Goal: Transaction & Acquisition: Register for event/course

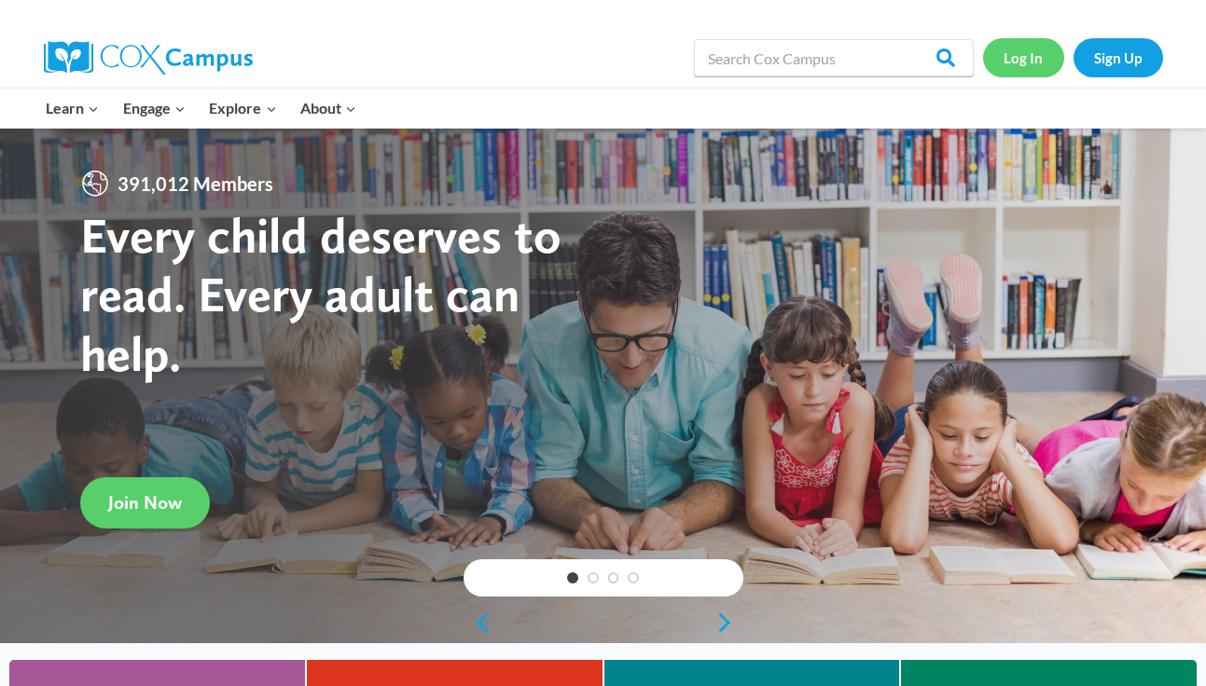
click at [1016, 62] on link "Log In" at bounding box center [1023, 57] width 81 height 38
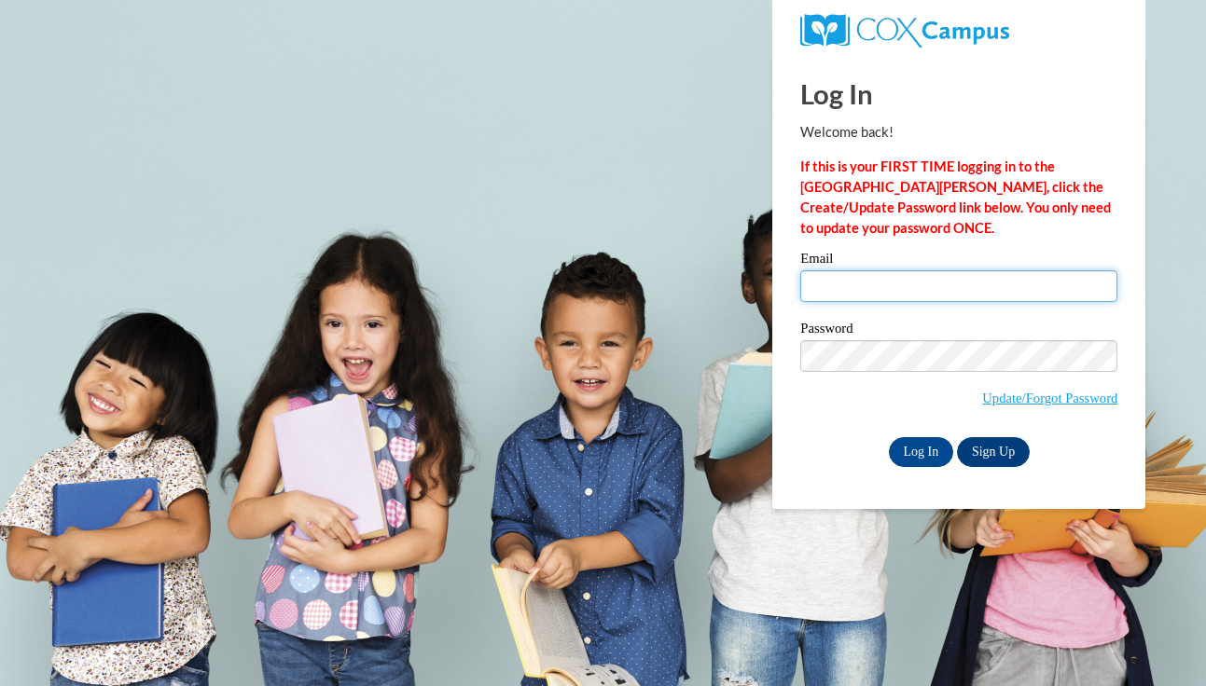
click at [929, 296] on input "Email" at bounding box center [958, 286] width 317 height 32
type input "lbodner@ivytech.edu"
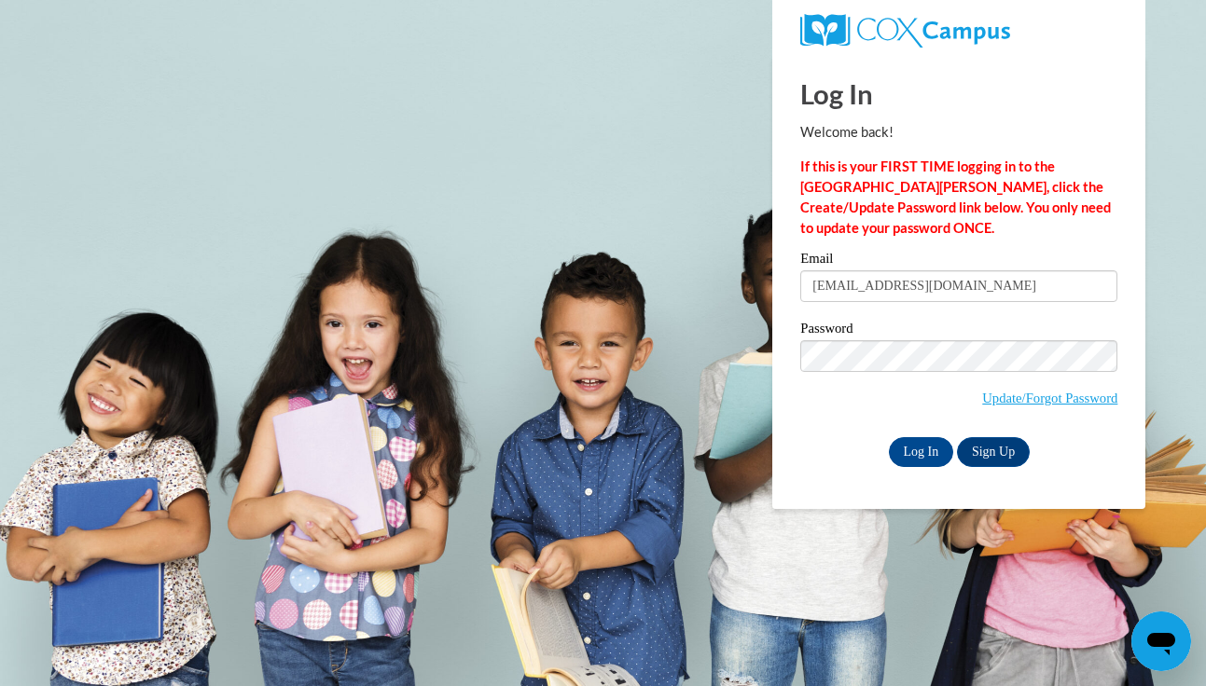
click at [915, 467] on div "Log In Welcome back! If this is your FIRST TIME logging in to the NEW Cox Campu…" at bounding box center [958, 282] width 401 height 453
click at [917, 463] on input "Log In" at bounding box center [921, 452] width 65 height 30
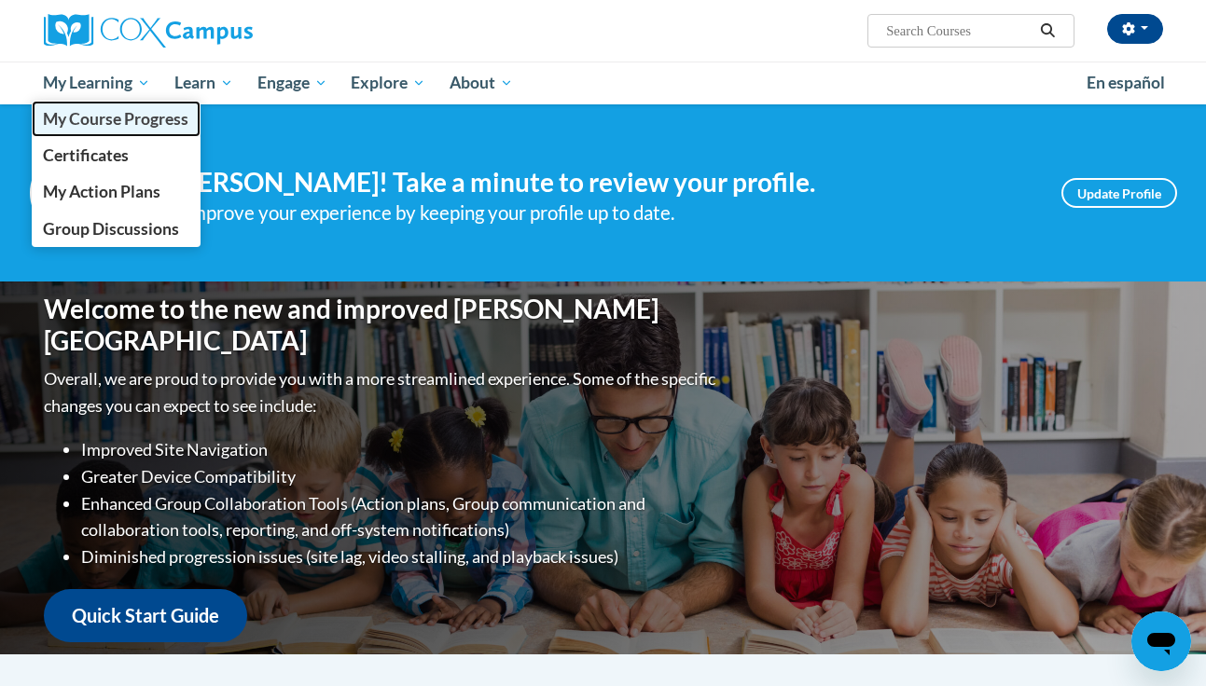
click at [100, 124] on span "My Course Progress" at bounding box center [115, 119] width 145 height 20
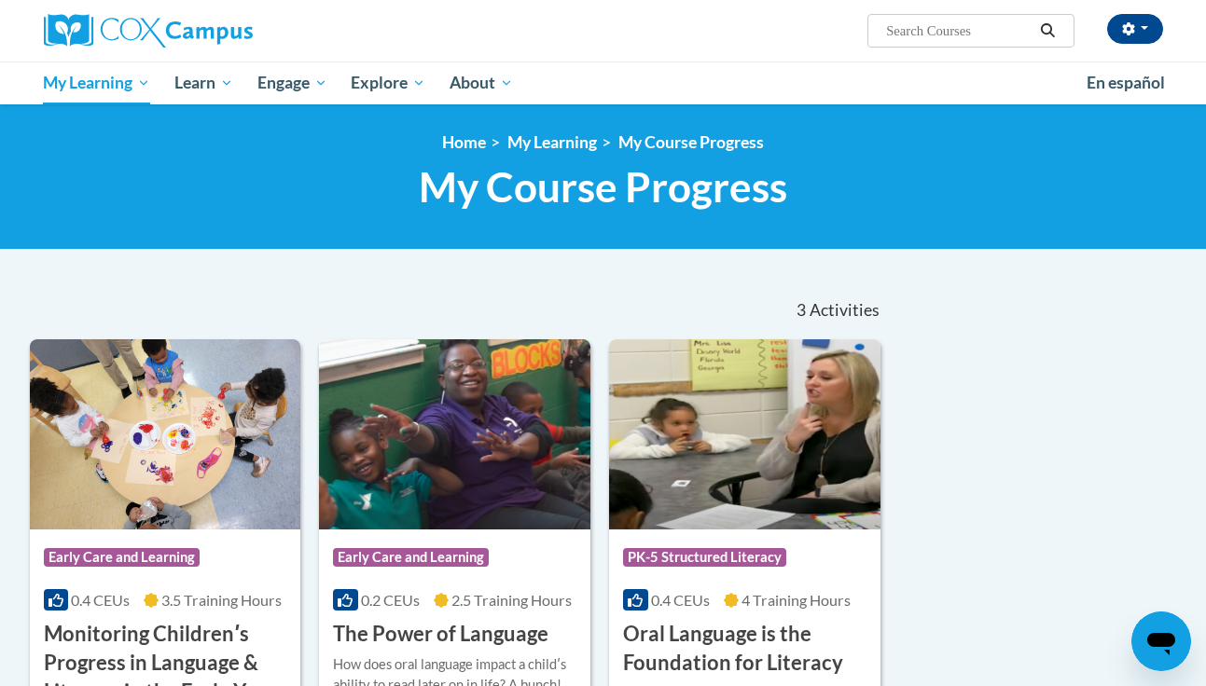
click at [991, 23] on input "Search..." at bounding box center [958, 31] width 149 height 22
type input "data driven instruction"
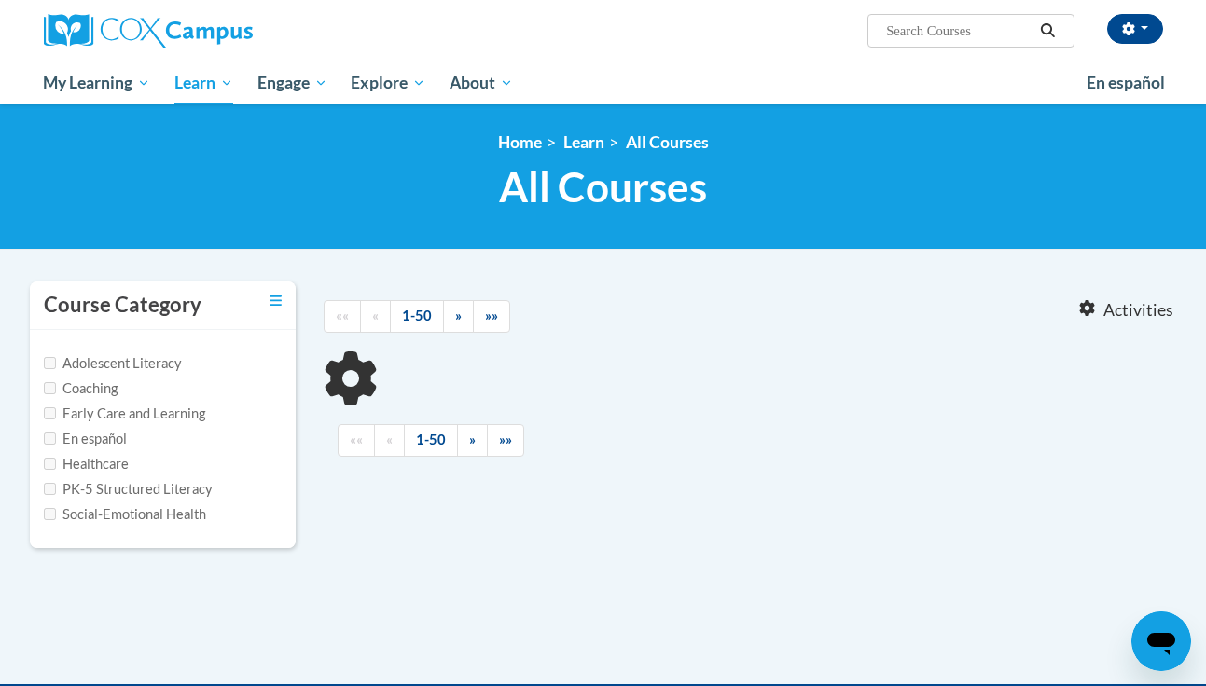
type input "data driven instruction"
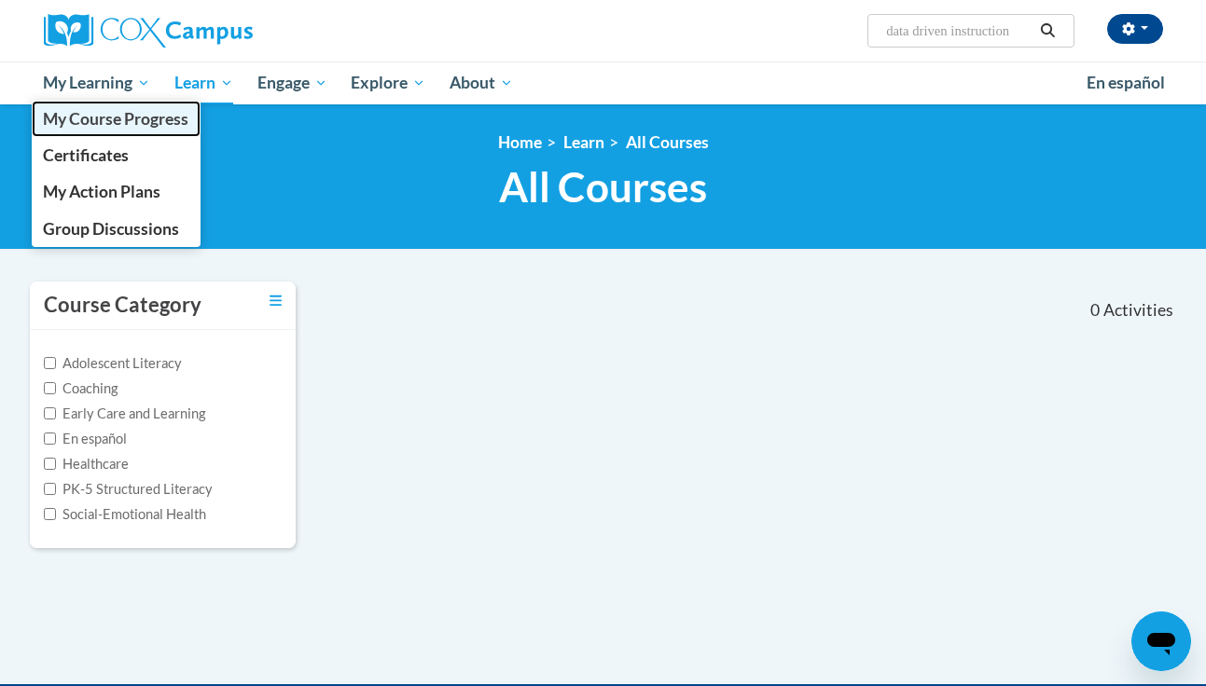
click at [89, 119] on span "My Course Progress" at bounding box center [115, 119] width 145 height 20
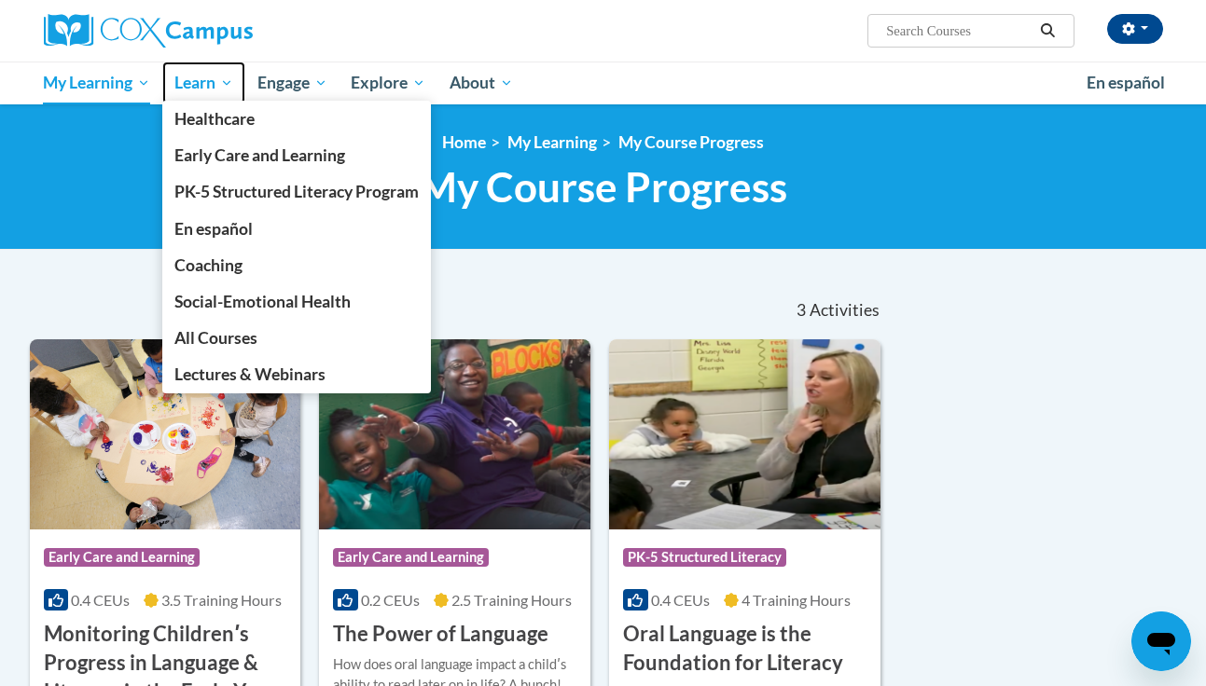
click at [188, 86] on span "Learn" at bounding box center [203, 83] width 59 height 22
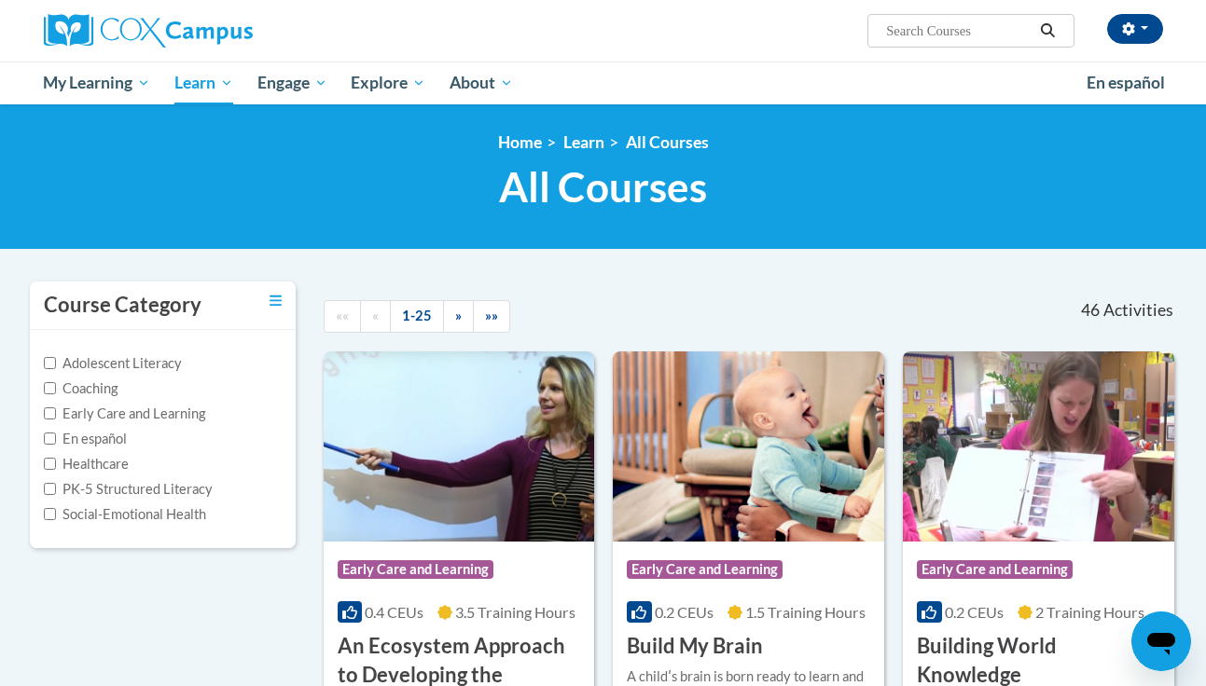
click at [943, 29] on input "Search..." at bounding box center [958, 31] width 149 height 22
type input "data driven instruction"
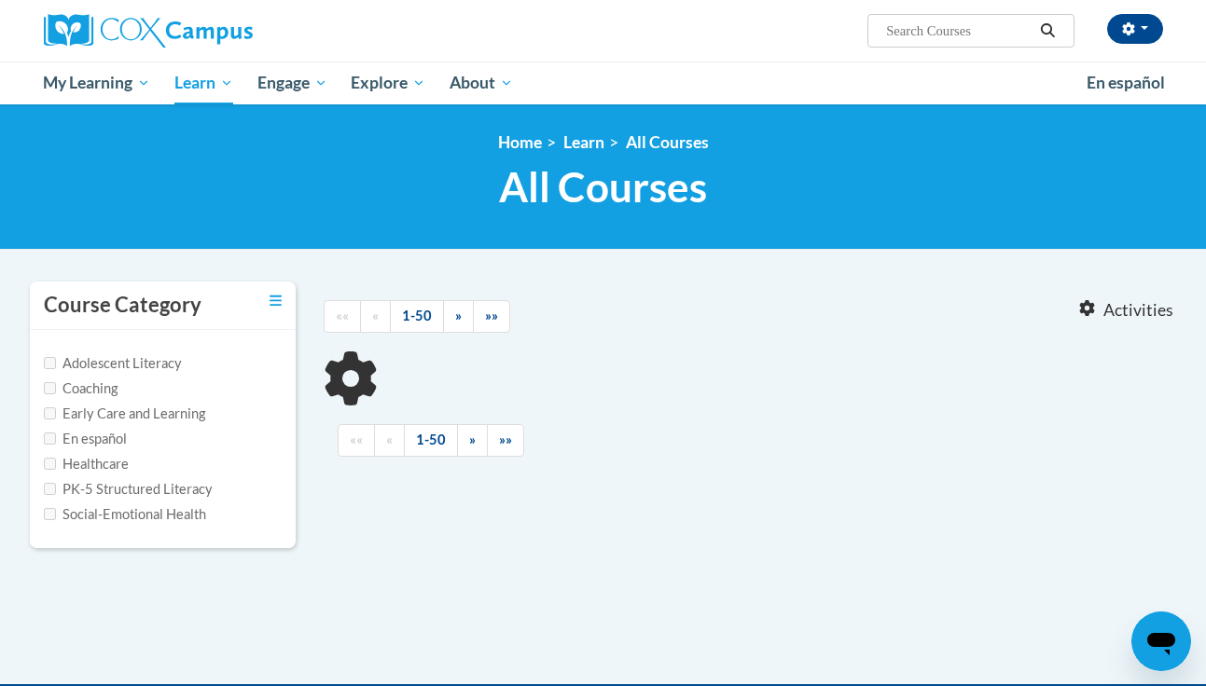
type input "data driven instruction"
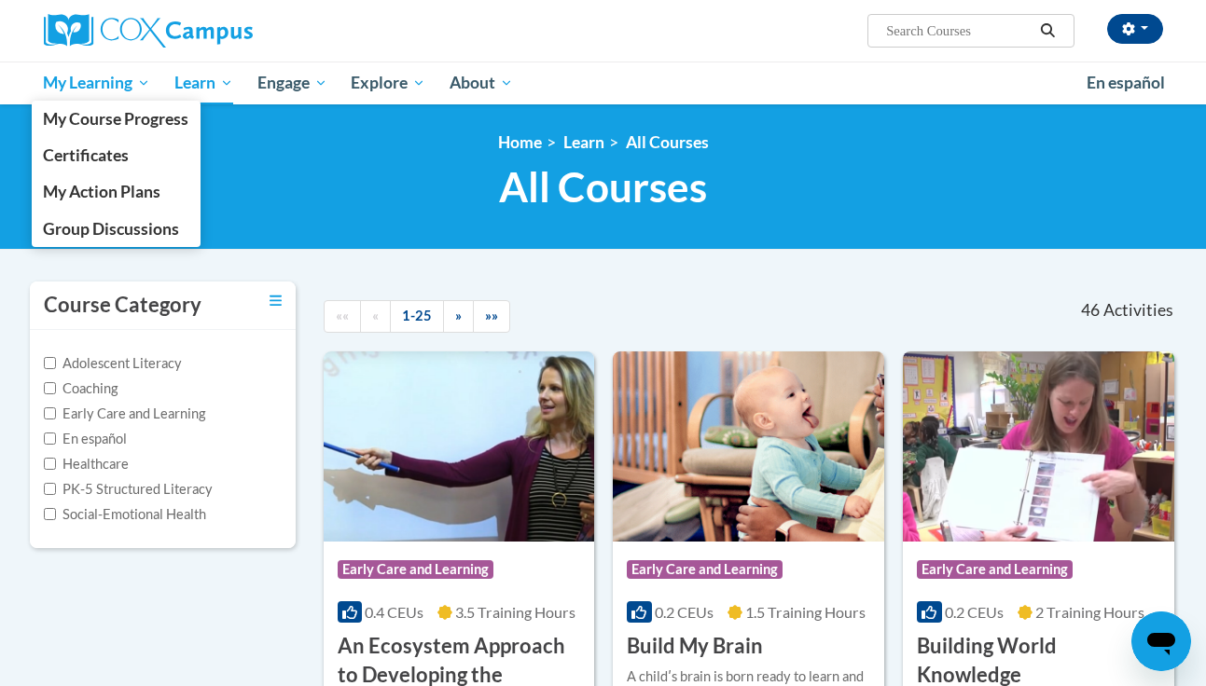
click at [99, 78] on span "My Learning" at bounding box center [96, 83] width 107 height 22
click at [98, 124] on span "My Course Progress" at bounding box center [115, 119] width 145 height 20
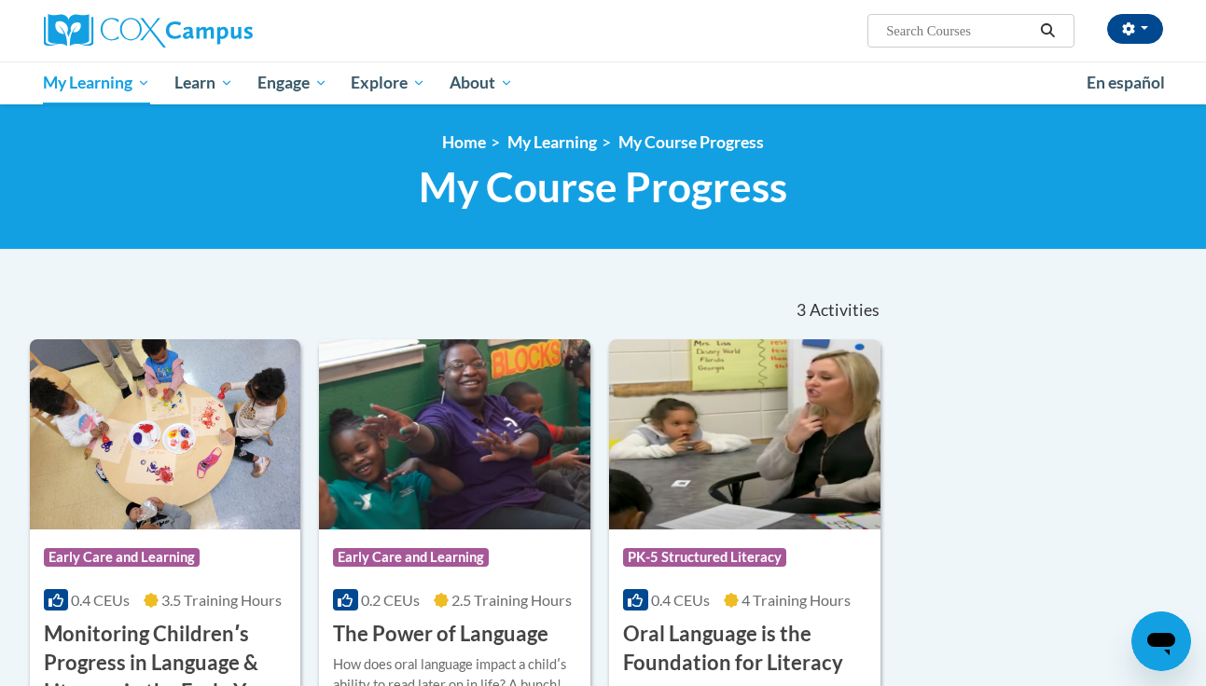
click at [930, 30] on input "Search..." at bounding box center [958, 31] width 149 height 22
type input "data"
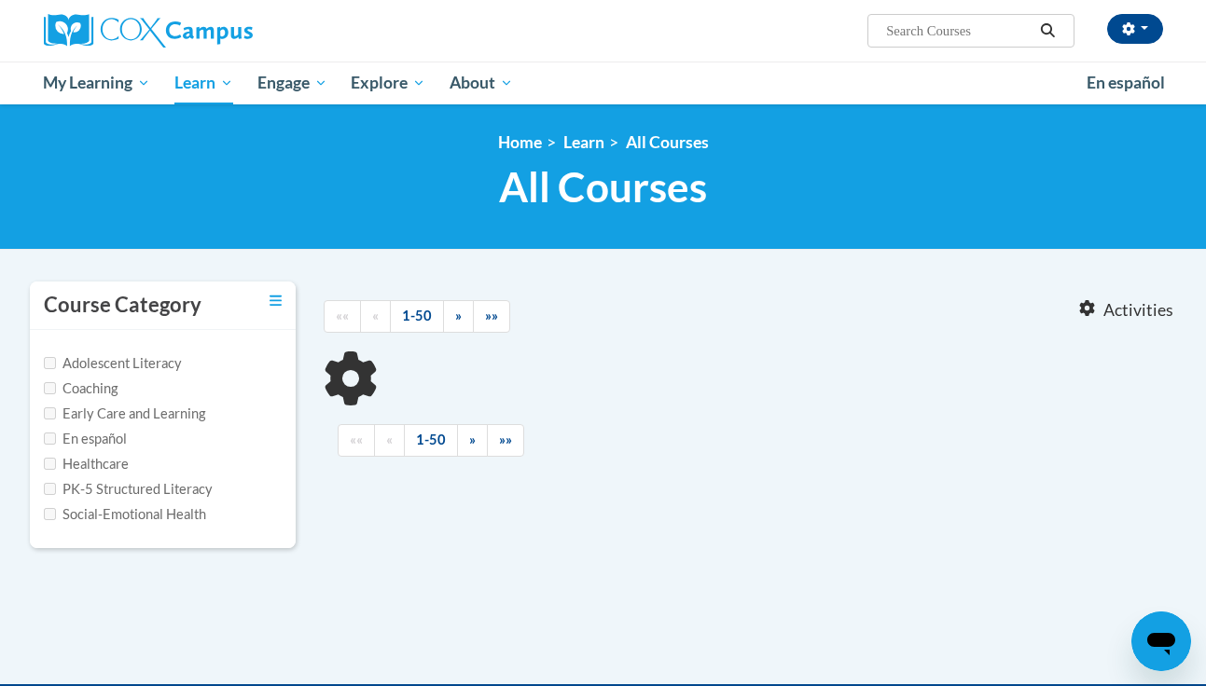
type input "data"
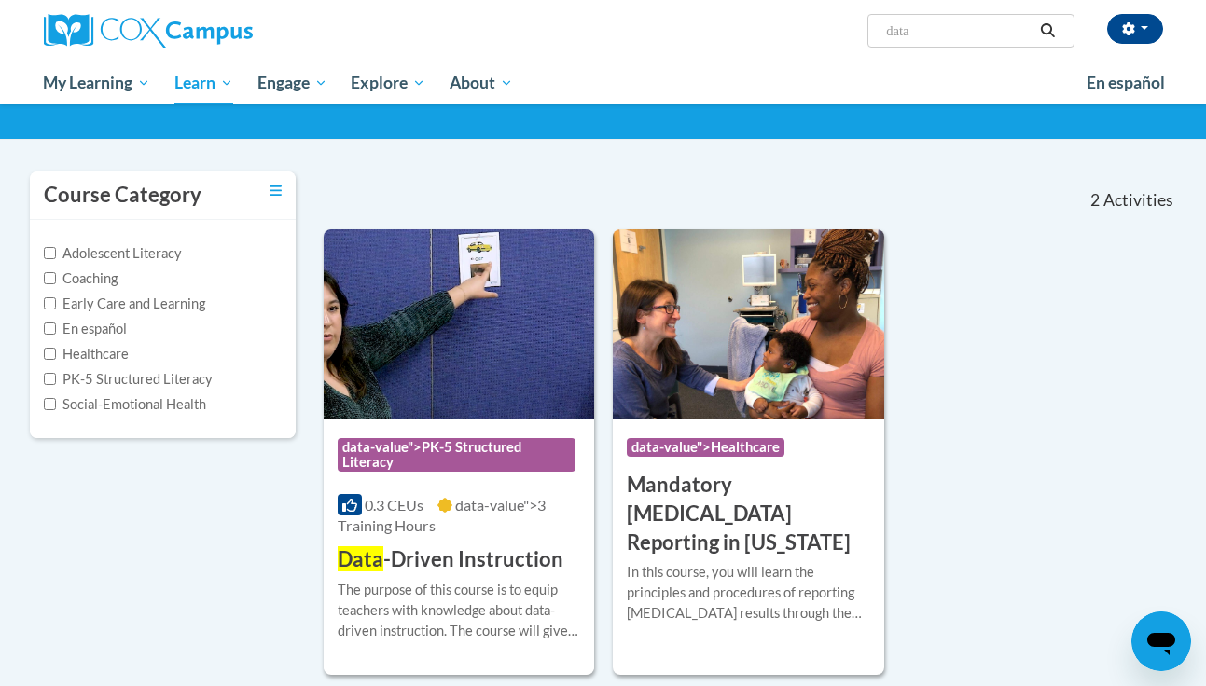
scroll to position [120, 0]
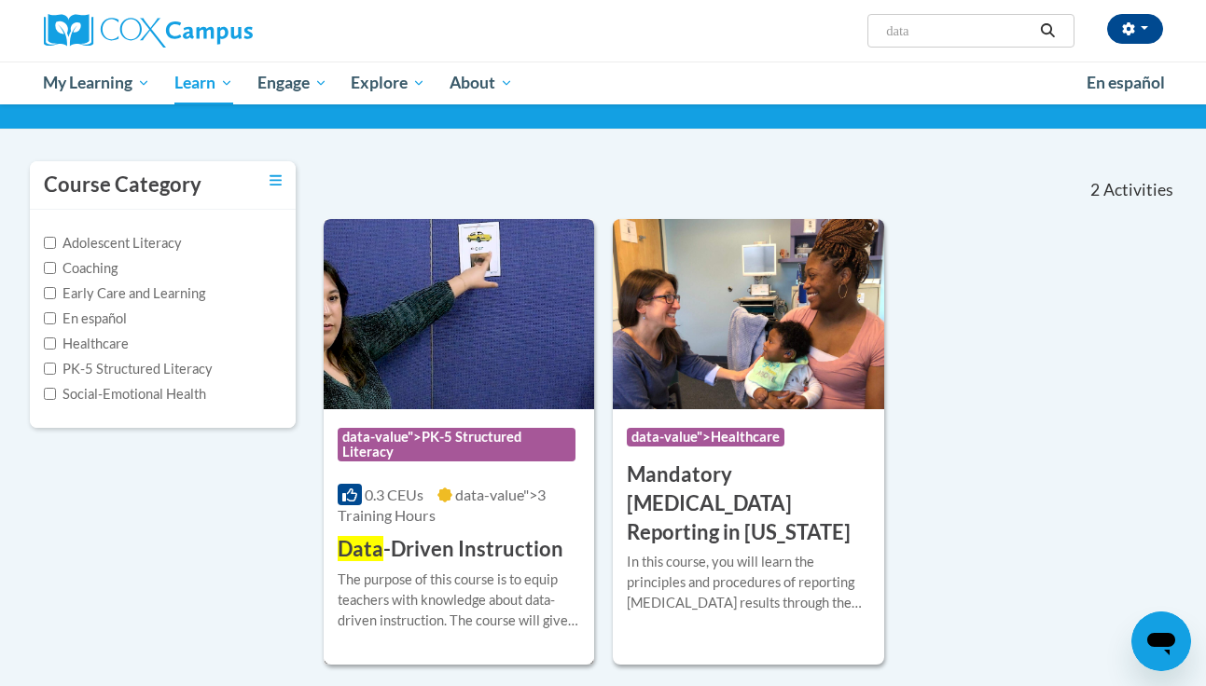
click at [513, 560] on h3 "Data -Driven Instruction" at bounding box center [451, 549] width 226 height 29
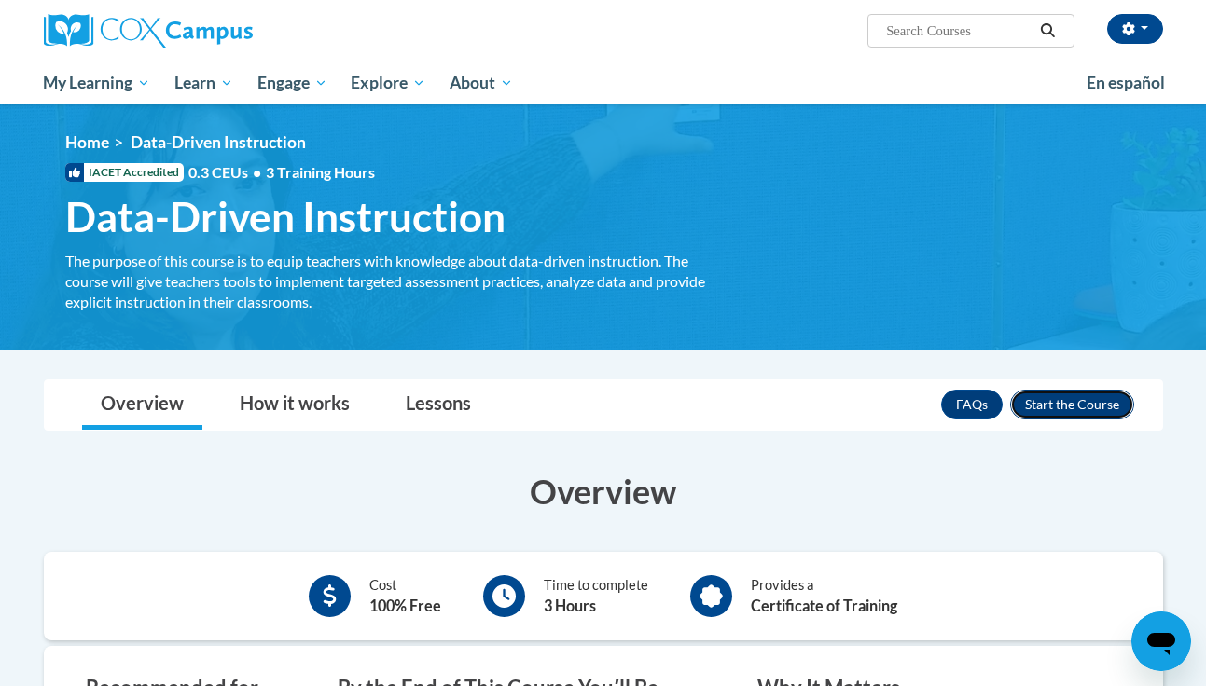
click at [1095, 402] on button "Enroll" at bounding box center [1072, 405] width 124 height 30
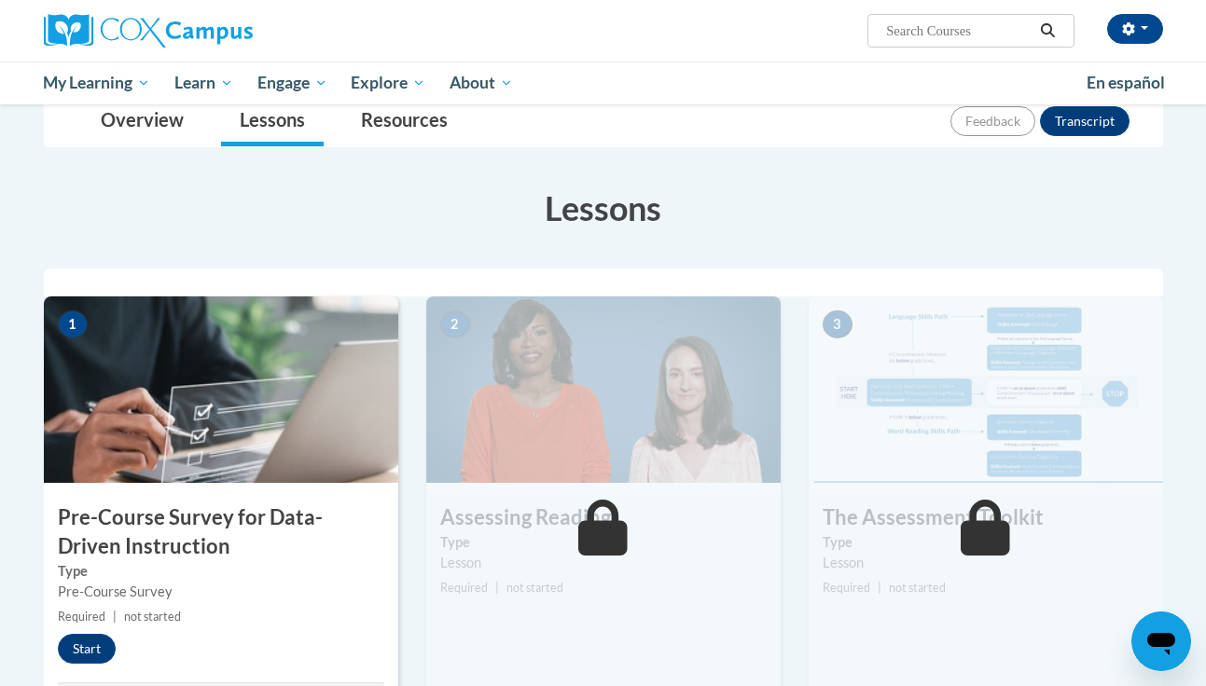
scroll to position [331, 0]
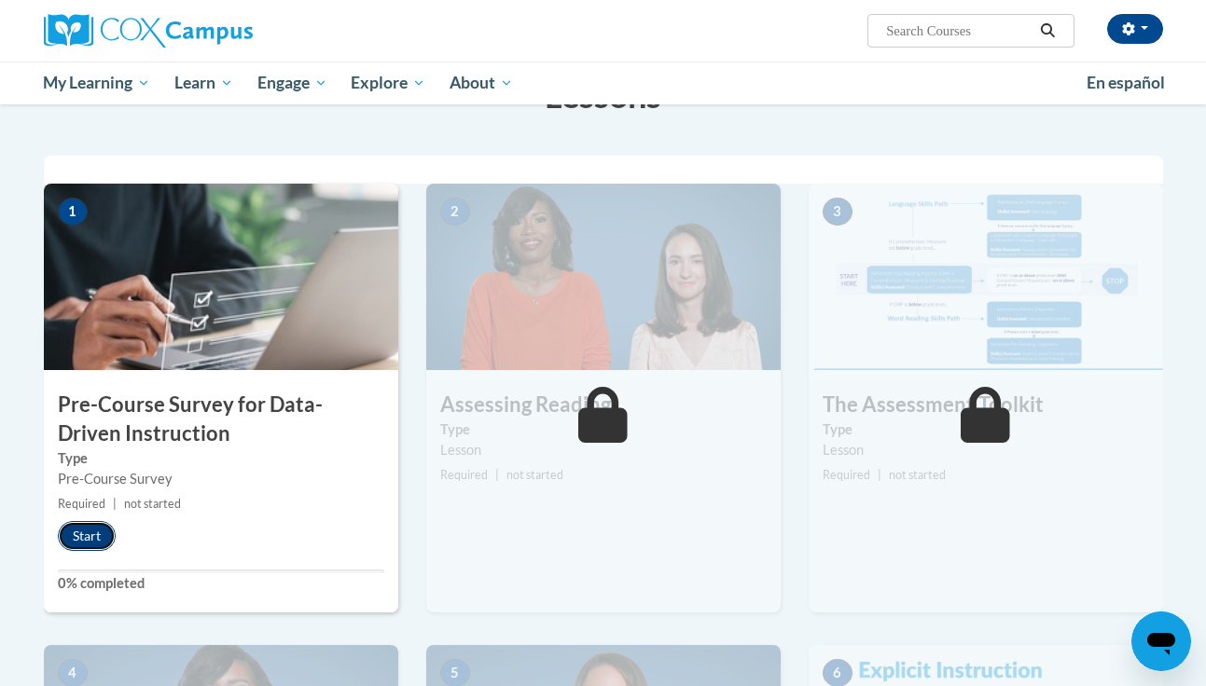
click at [80, 531] on button "Start" at bounding box center [87, 536] width 58 height 30
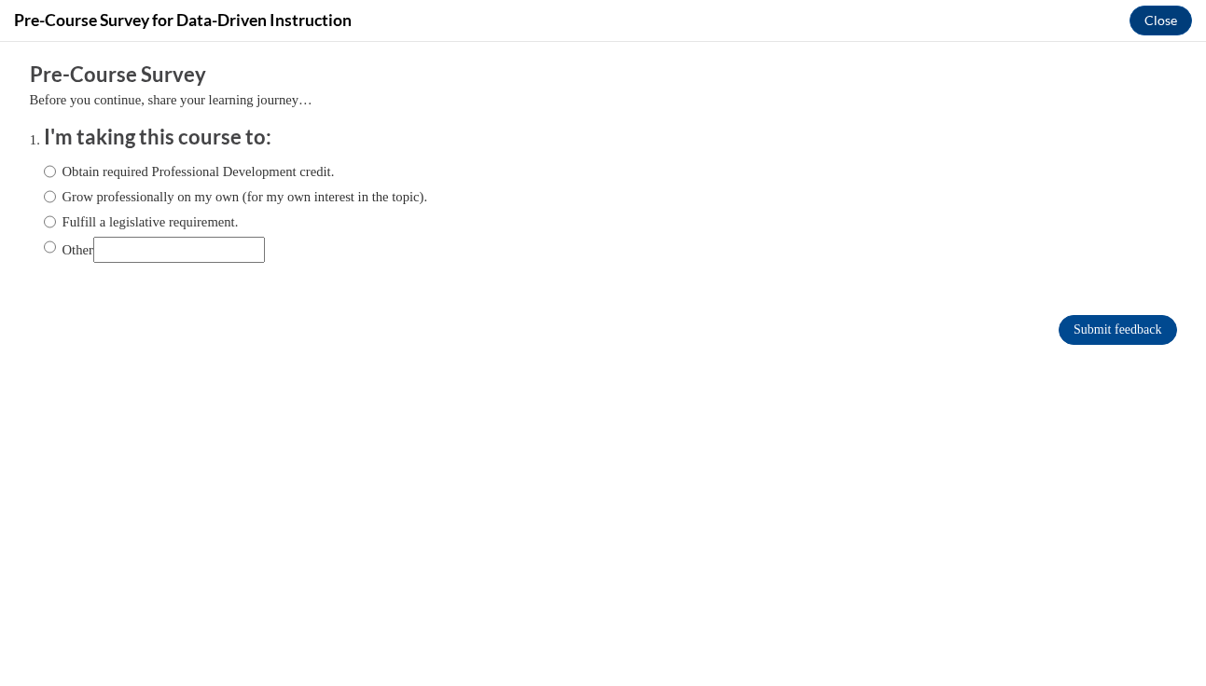
scroll to position [0, 0]
click at [49, 253] on input "Other" at bounding box center [50, 247] width 12 height 21
radio input "true"
click at [149, 255] on input "Other" at bounding box center [179, 250] width 172 height 26
type input "For a college course"
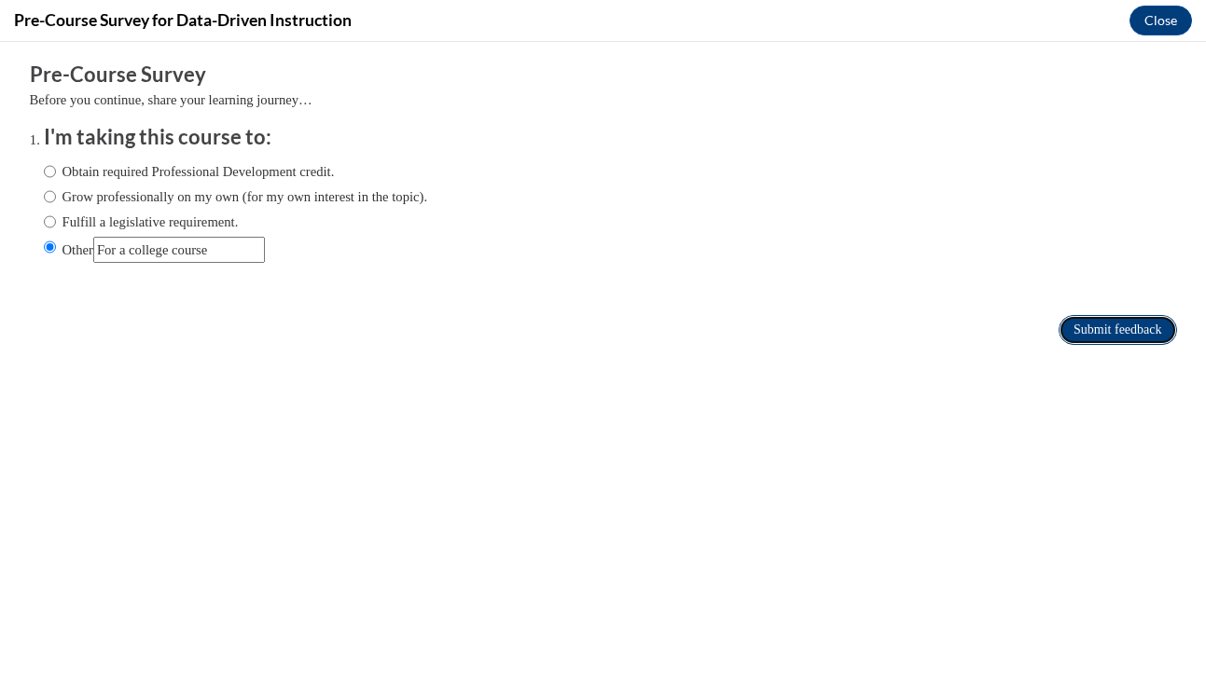
click at [1071, 326] on input "Submit feedback" at bounding box center [1116, 330] width 117 height 30
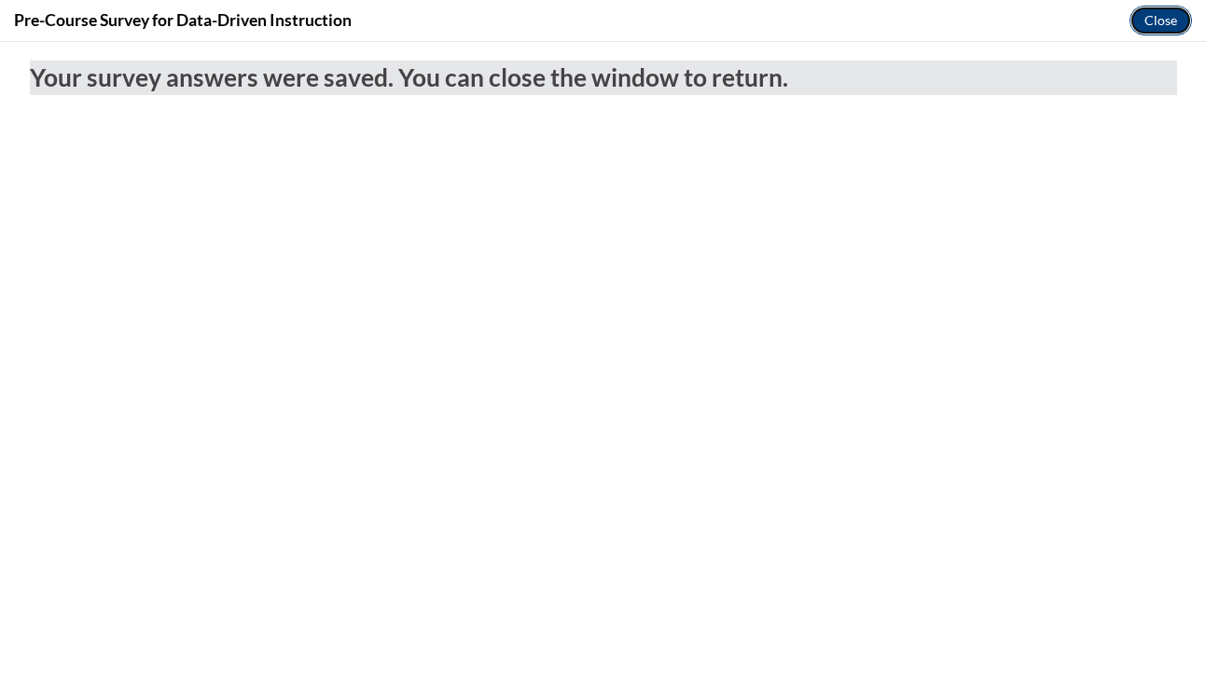
click at [1143, 18] on button "Close" at bounding box center [1160, 21] width 62 height 30
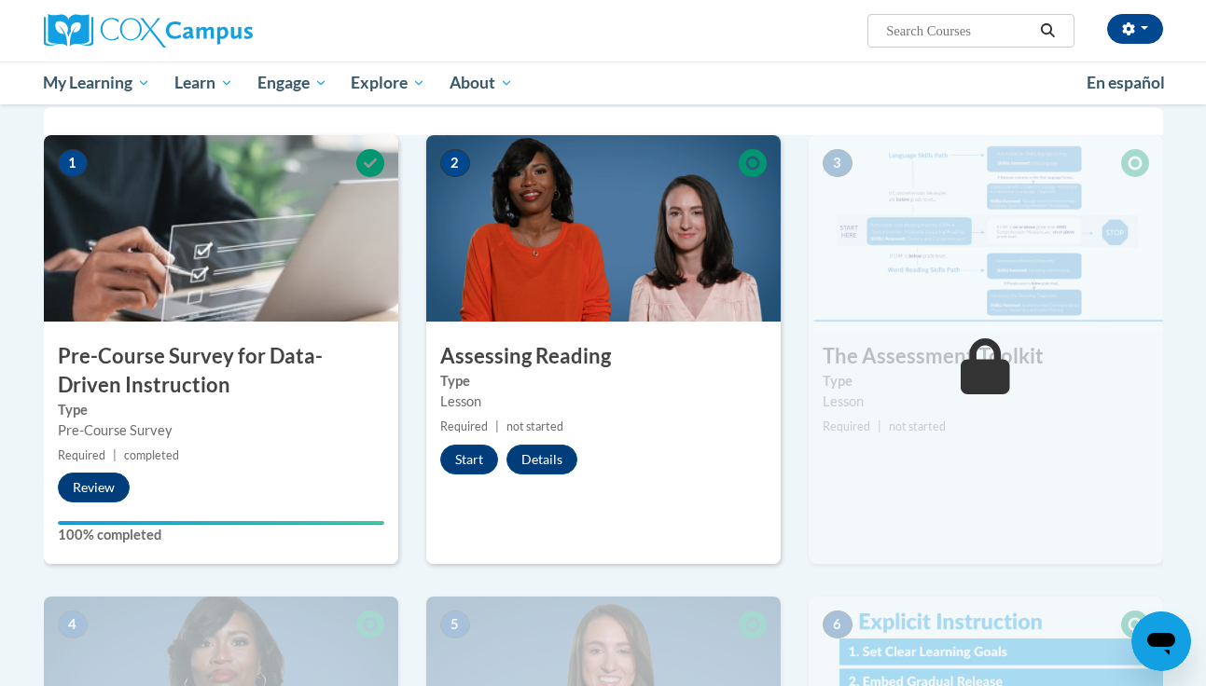
scroll to position [381, 0]
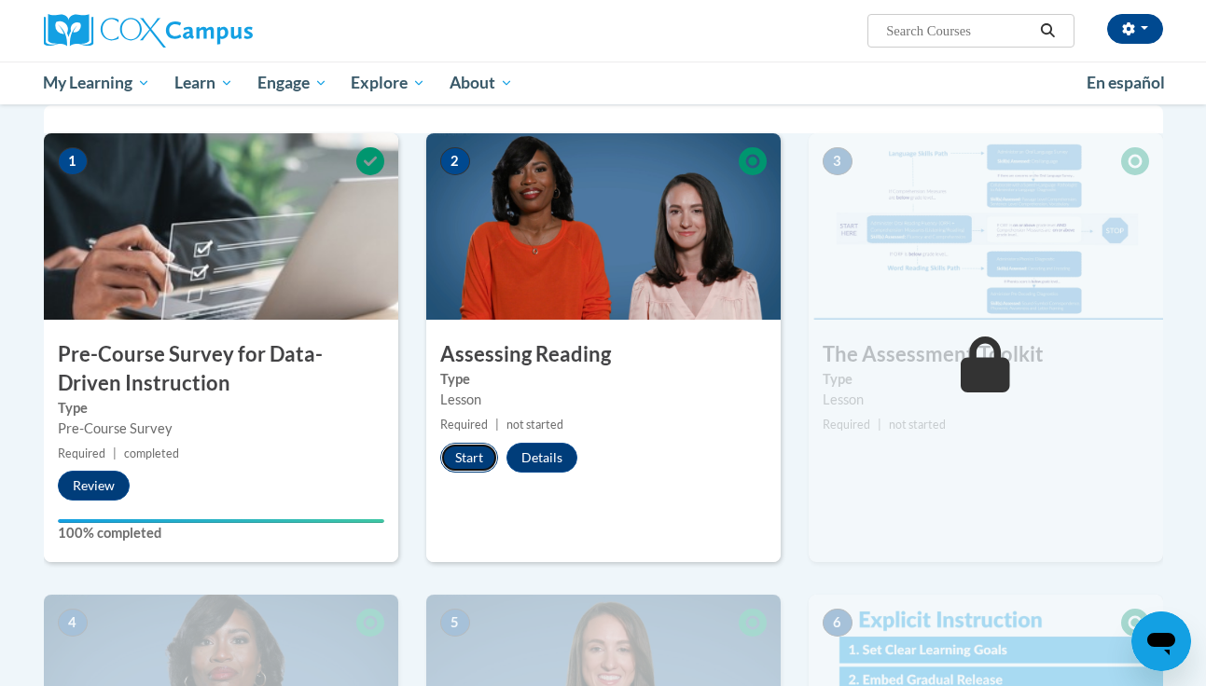
click at [472, 462] on button "Start" at bounding box center [469, 458] width 58 height 30
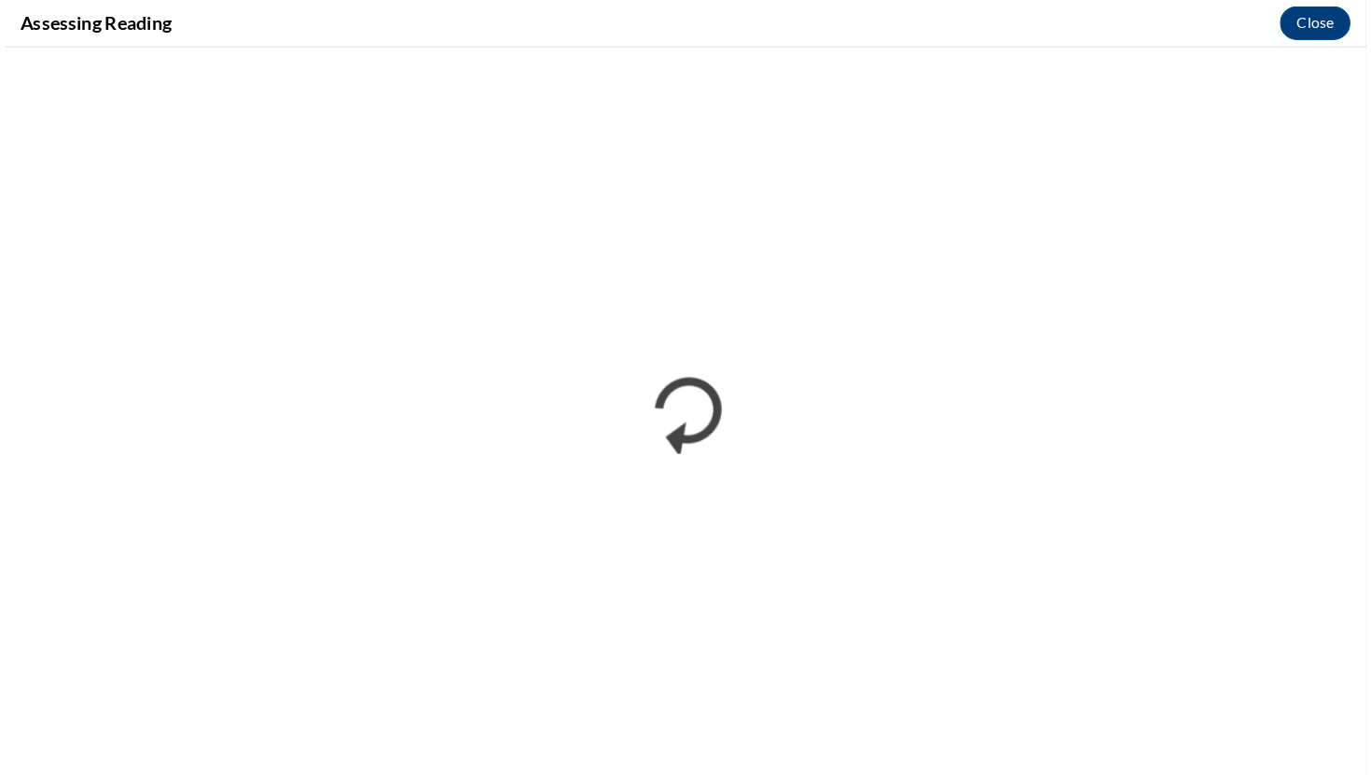
scroll to position [0, 0]
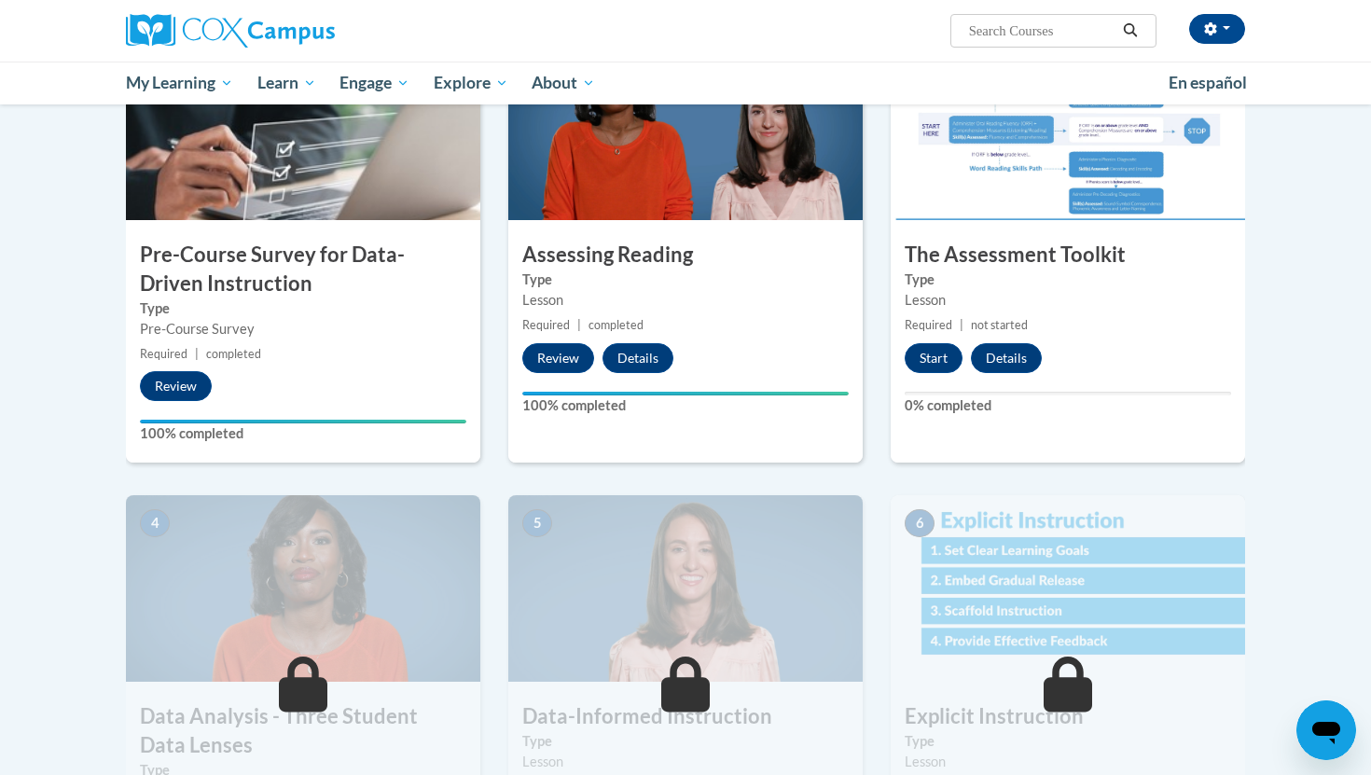
scroll to position [500, 0]
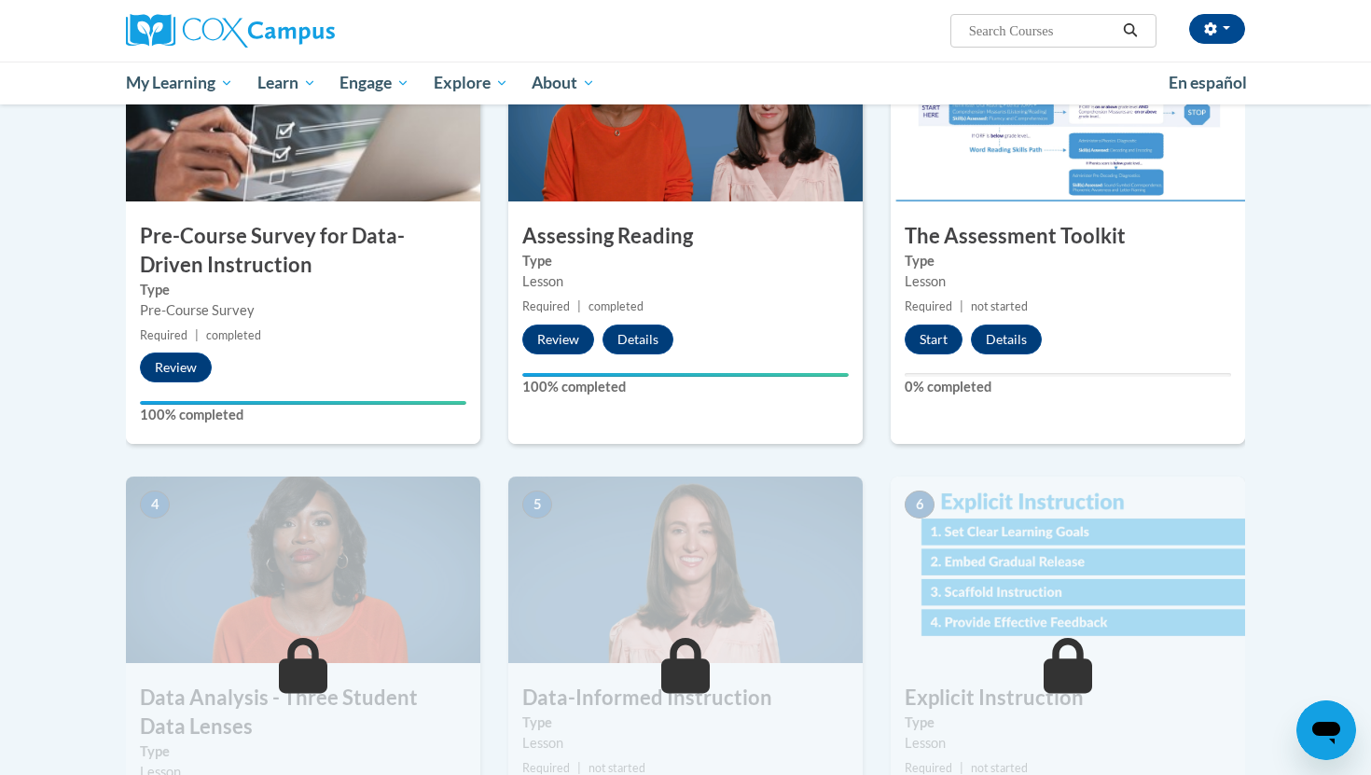
click at [903, 343] on div "Start Details Feedback" at bounding box center [977, 339] width 174 height 30
click at [923, 343] on button "Start" at bounding box center [933, 339] width 58 height 30
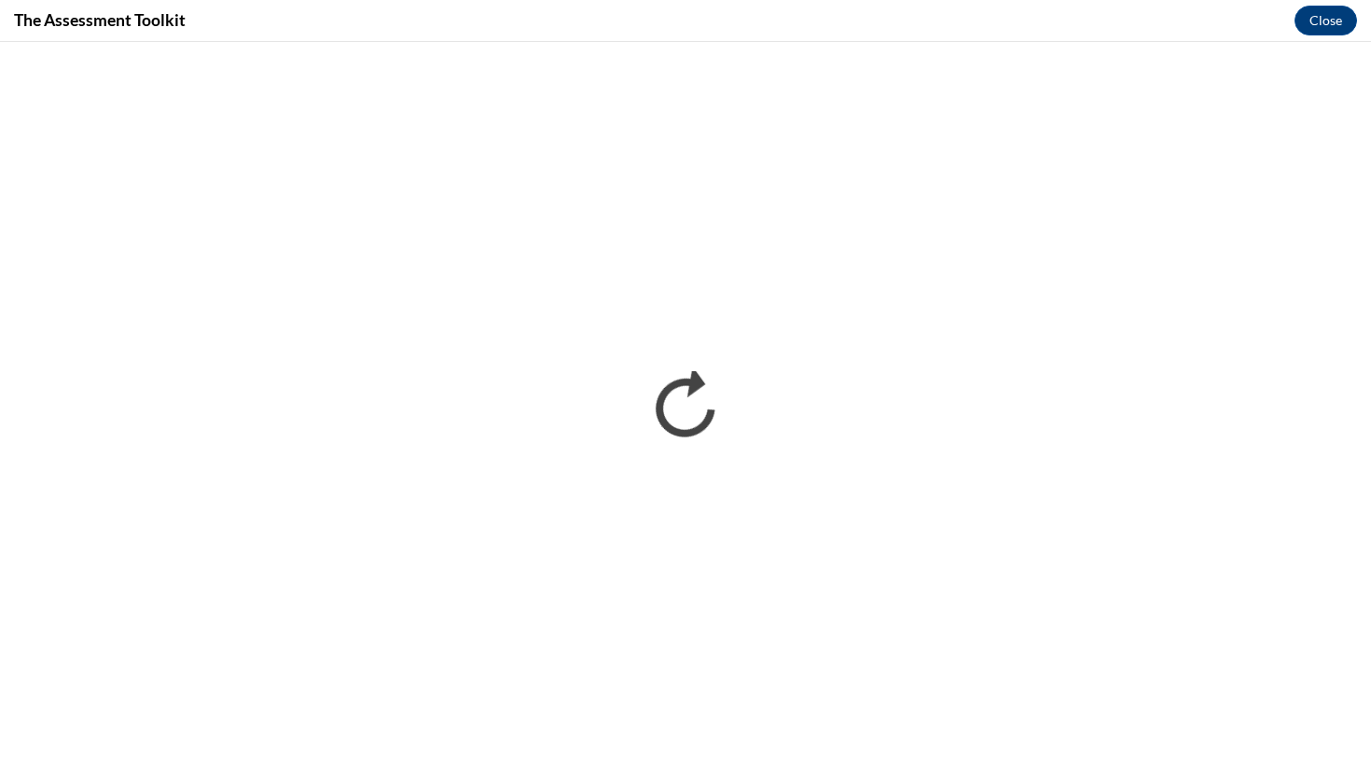
scroll to position [0, 0]
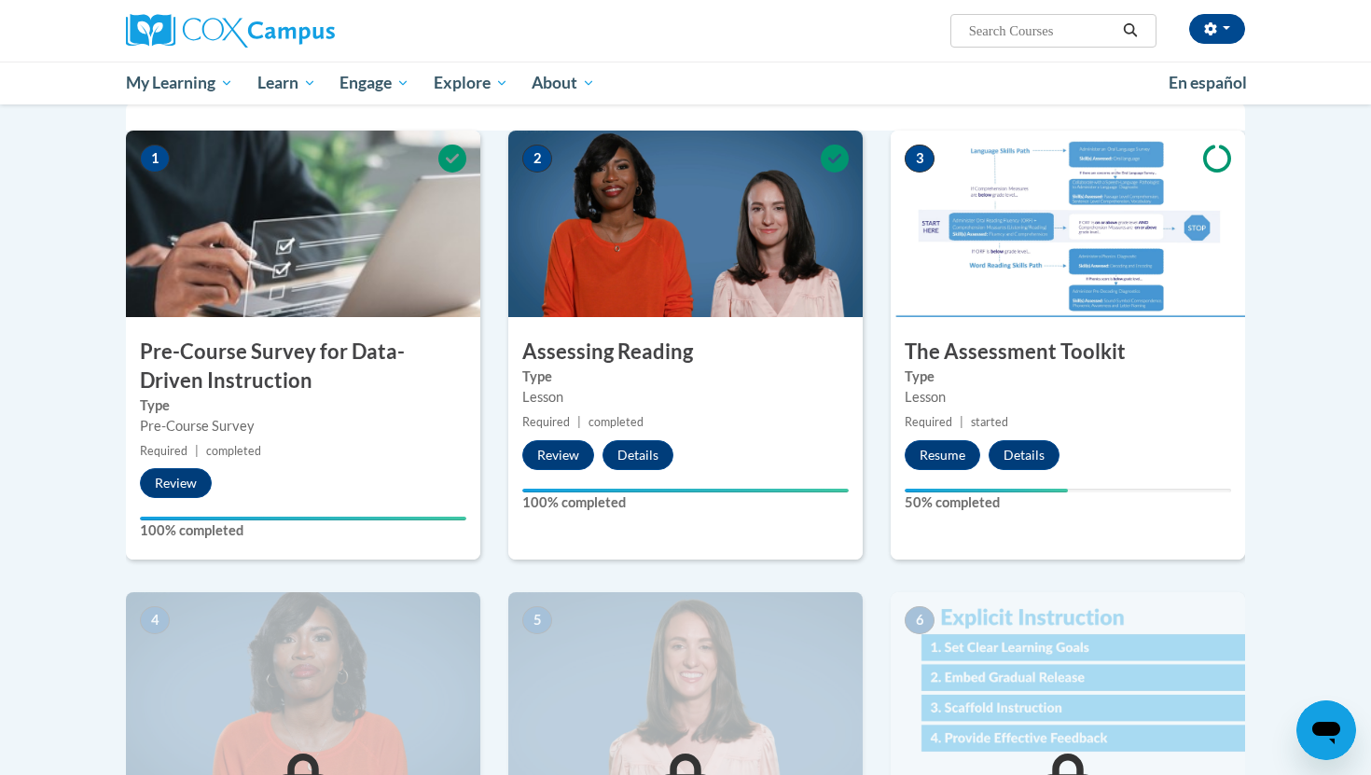
scroll to position [365, 0]
